Goal: Information Seeking & Learning: Learn about a topic

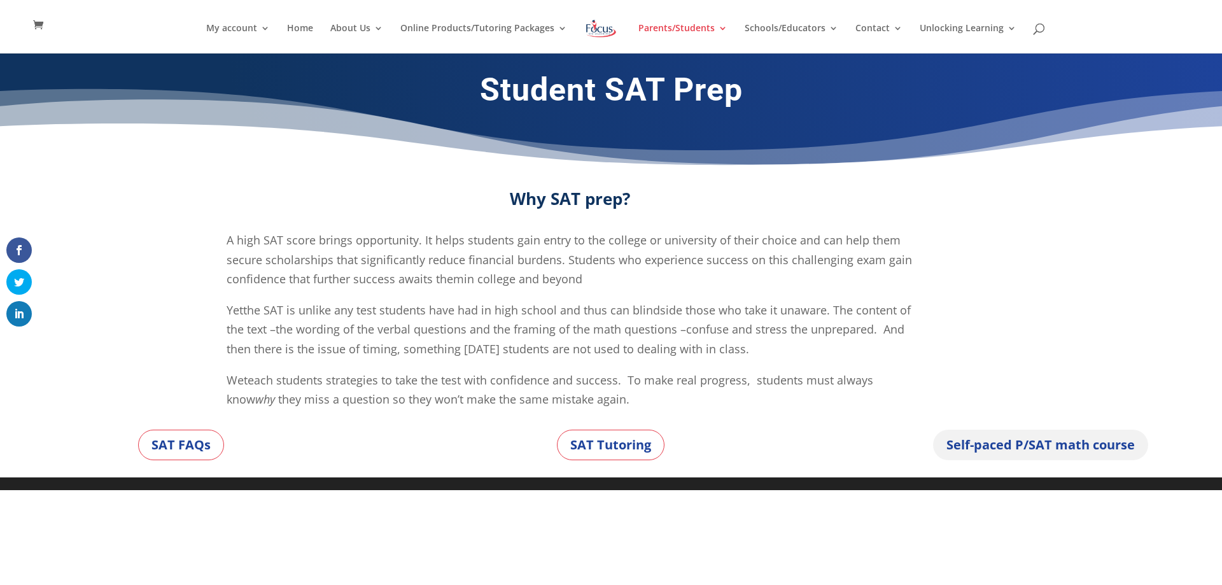
click at [1008, 439] on link "Self-paced P/SAT math course" at bounding box center [1040, 445] width 215 height 31
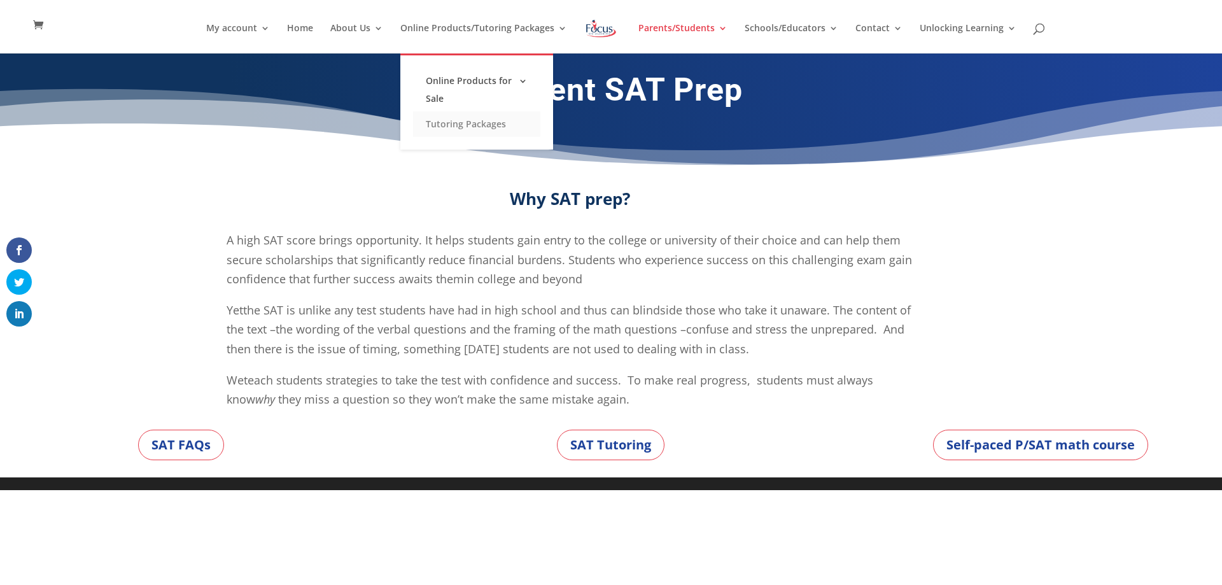
click at [480, 125] on link "Tutoring Packages" at bounding box center [476, 123] width 127 height 25
